Goal: Use online tool/utility: Utilize a website feature to perform a specific function

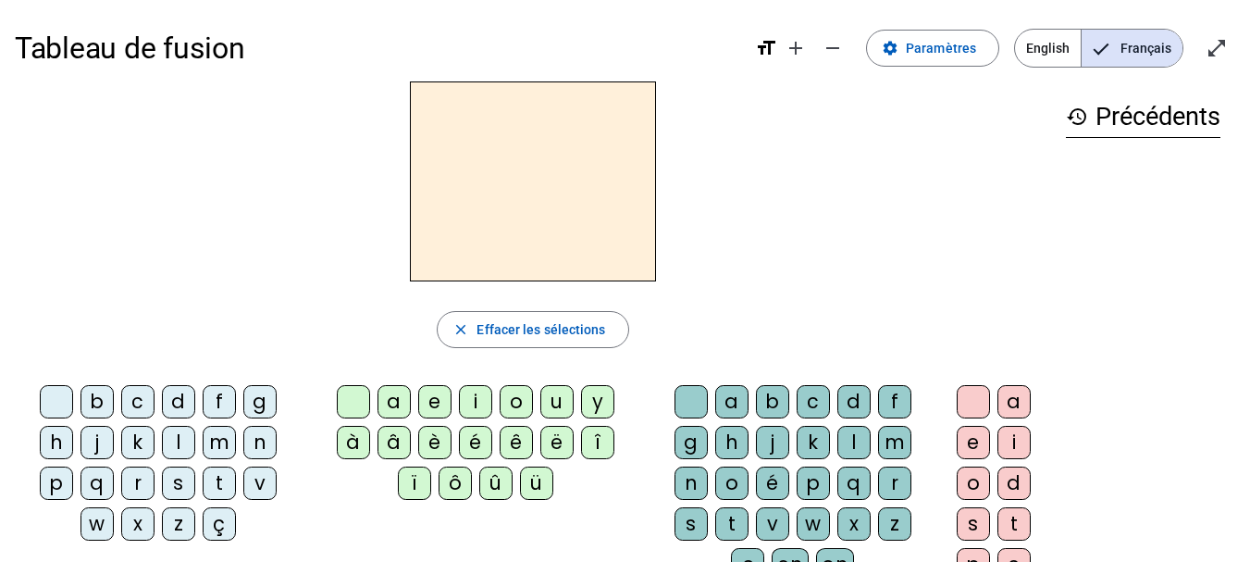
click at [818, 407] on div "c" at bounding box center [813, 401] width 33 height 33
click at [391, 396] on div "a" at bounding box center [394, 401] width 33 height 33
click at [182, 439] on div "l" at bounding box center [178, 442] width 33 height 33
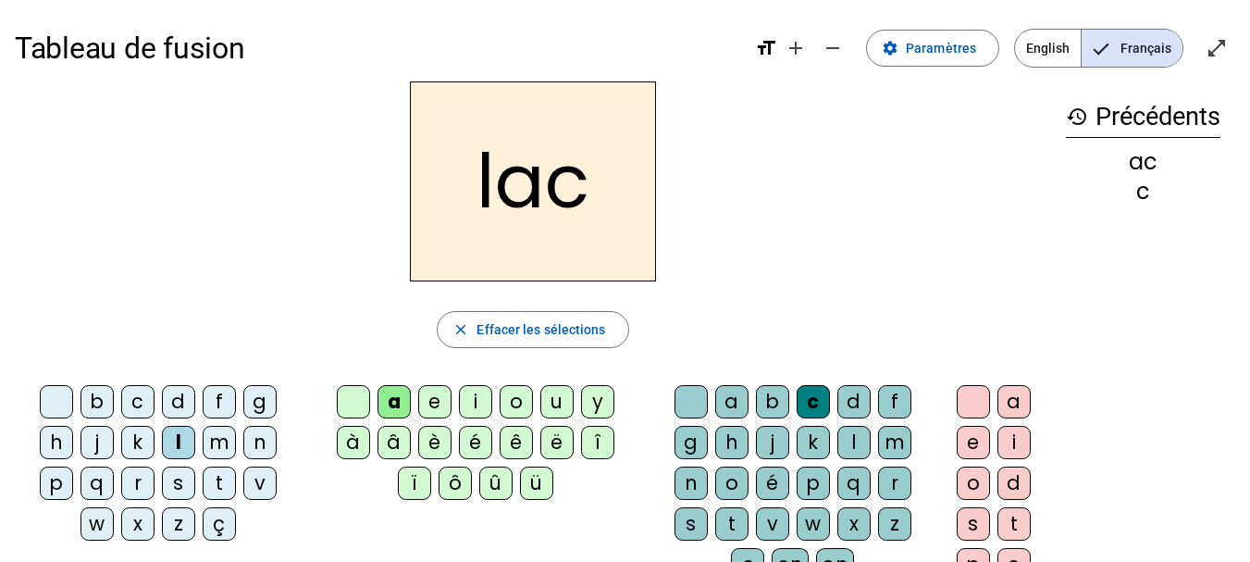
click at [225, 490] on div "t" at bounding box center [219, 482] width 33 height 33
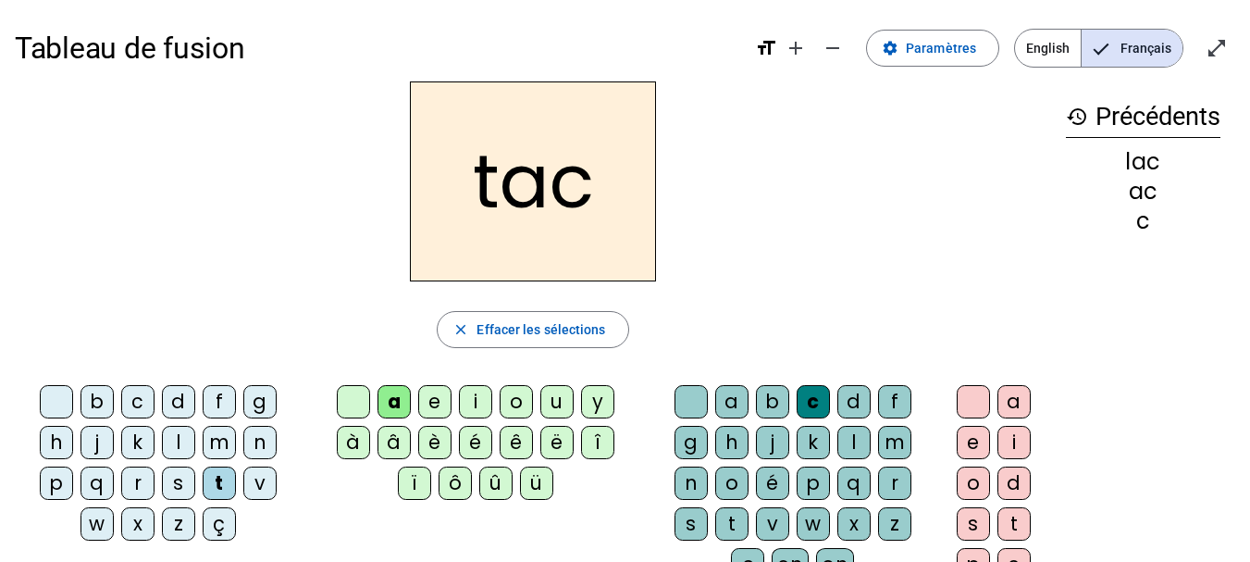
click at [808, 408] on div "c" at bounding box center [813, 401] width 33 height 33
click at [698, 396] on div at bounding box center [691, 401] width 33 height 33
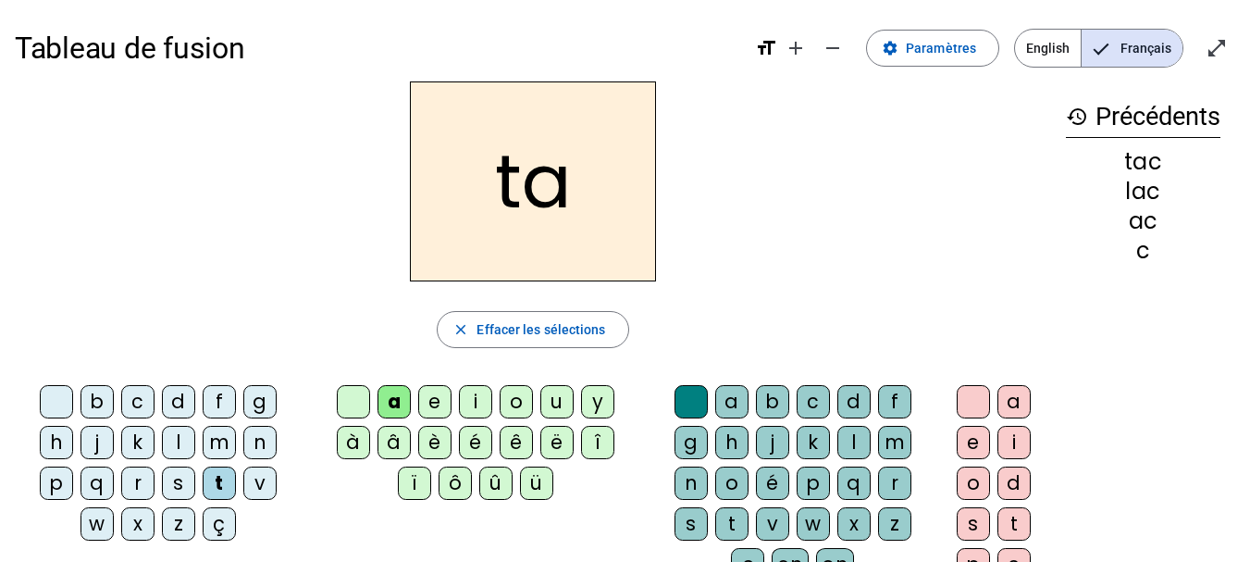
click at [429, 402] on div "e" at bounding box center [434, 401] width 33 height 33
click at [557, 407] on div "u" at bounding box center [556, 401] width 33 height 33
click at [184, 391] on div "d" at bounding box center [178, 401] width 33 height 33
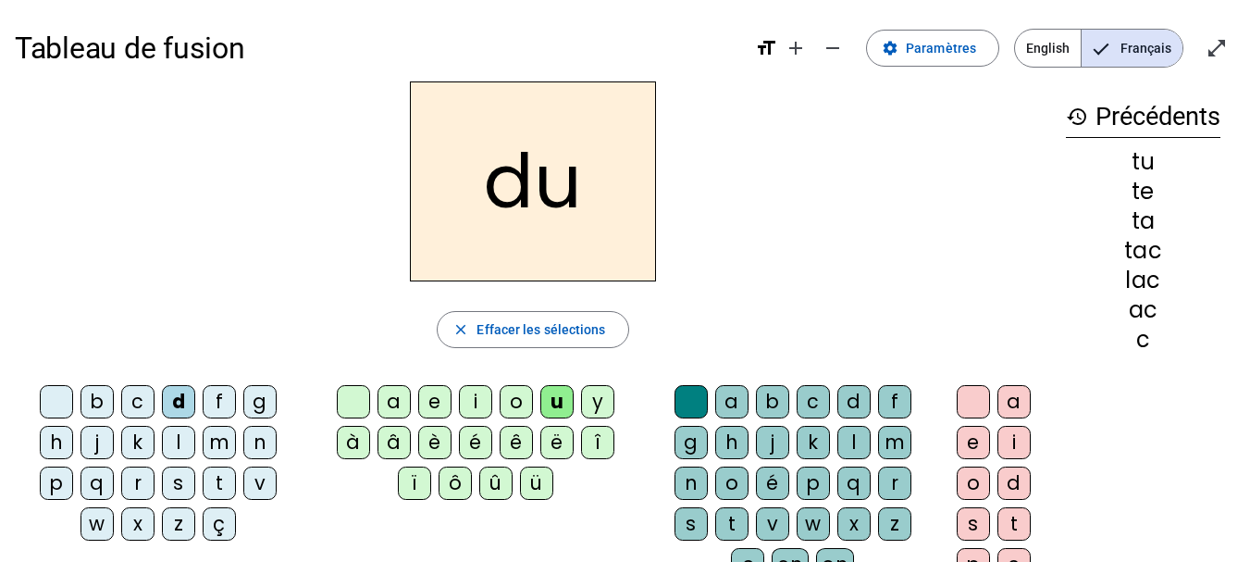
click at [813, 403] on div "c" at bounding box center [813, 401] width 33 height 33
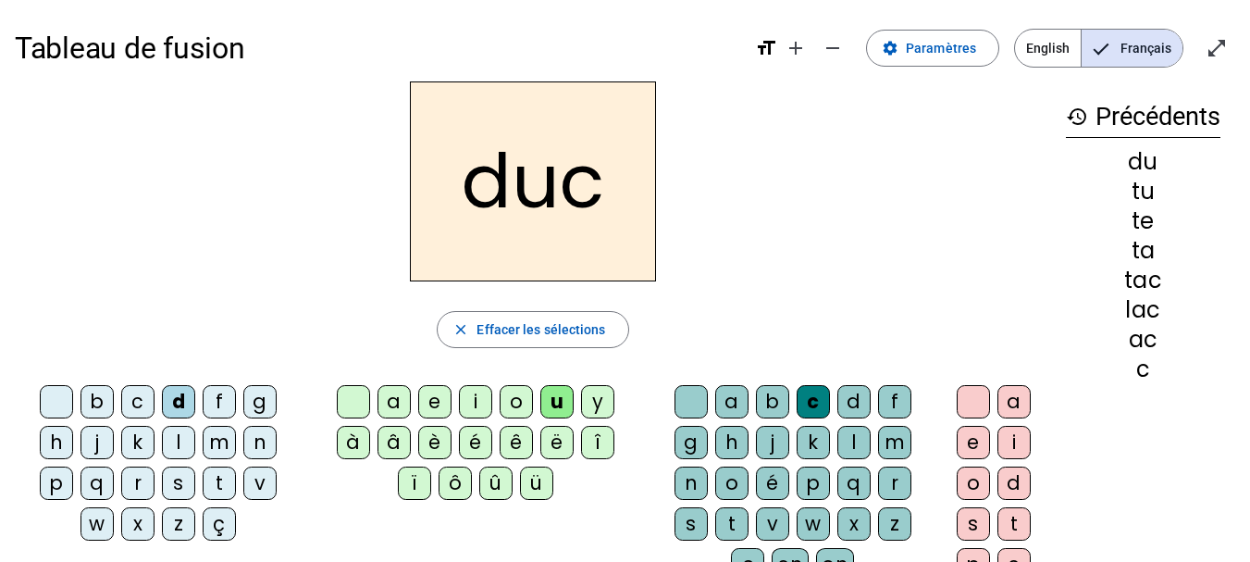
click at [813, 403] on div "c" at bounding box center [813, 401] width 33 height 33
